Goal: Obtain resource: Obtain resource

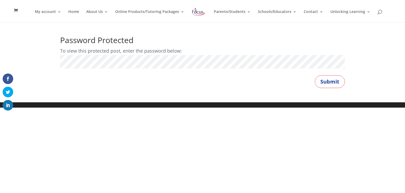
click at [315, 75] on button "Submit" at bounding box center [330, 81] width 30 height 13
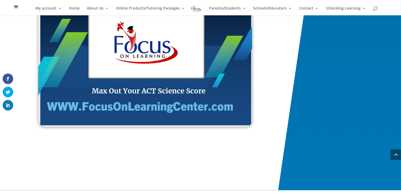
scroll to position [894, 0]
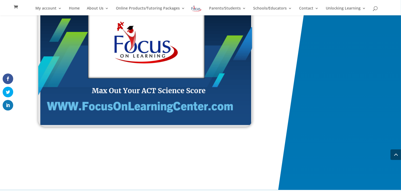
click at [118, 88] on img at bounding box center [145, 65] width 214 height 122
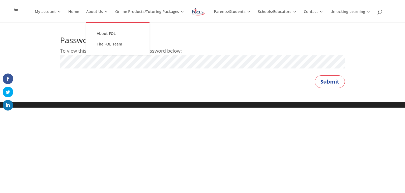
click at [315, 75] on button "Submit" at bounding box center [330, 81] width 30 height 13
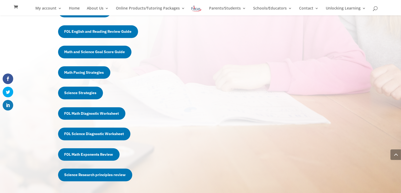
scroll to position [319, 0]
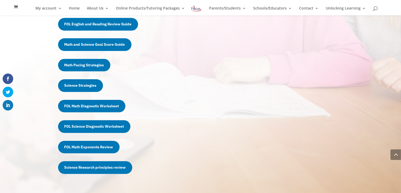
click at [94, 87] on link "Science Strategies" at bounding box center [80, 85] width 45 height 13
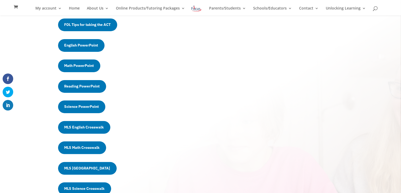
scroll to position [129, 0]
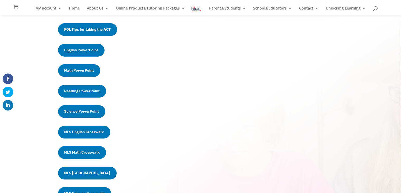
click at [92, 110] on link "Science PowerPoint" at bounding box center [81, 111] width 47 height 13
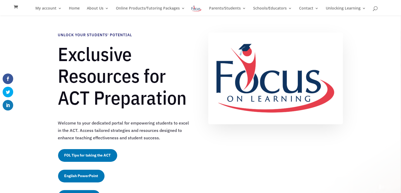
scroll to position [0, 0]
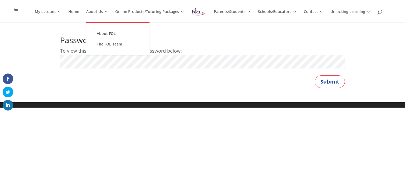
click at [315, 75] on button "Submit" at bounding box center [330, 81] width 30 height 13
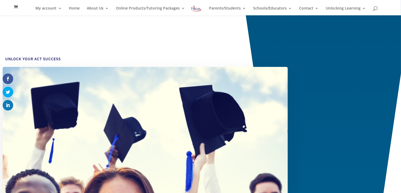
scroll to position [25, 0]
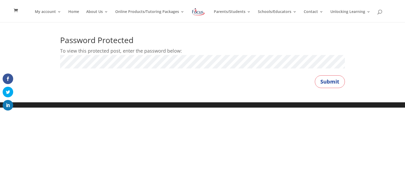
click at [315, 75] on button "Submit" at bounding box center [330, 81] width 30 height 13
